Goal: Navigation & Orientation: Find specific page/section

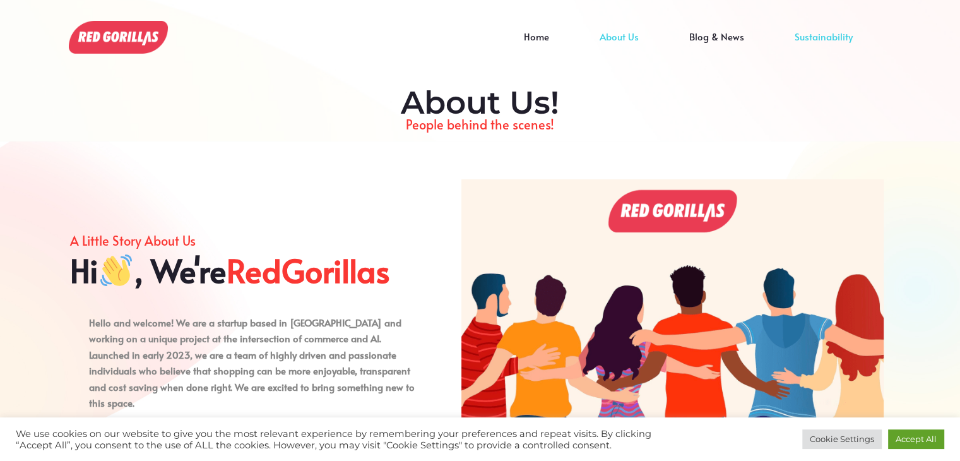
click at [820, 40] on link "Sustainability" at bounding box center [823, 46] width 109 height 19
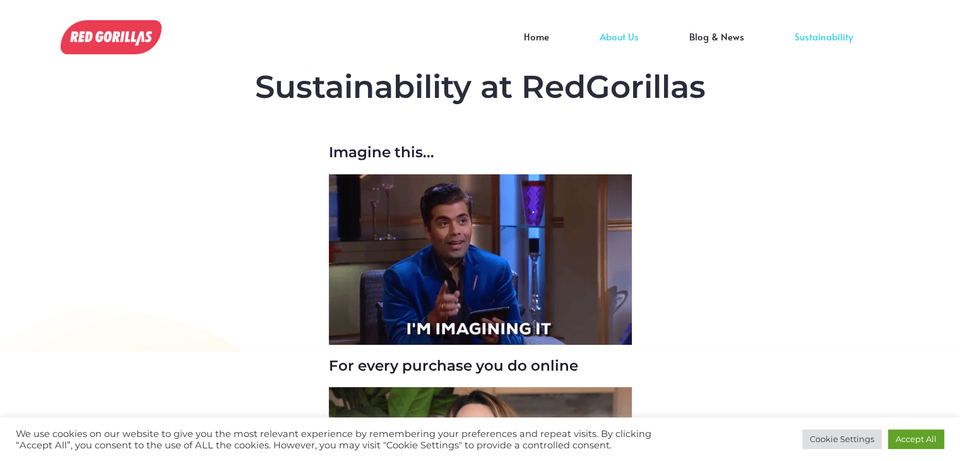
click at [620, 37] on link "About Us" at bounding box center [619, 46] width 90 height 19
